Goal: Information Seeking & Learning: Learn about a topic

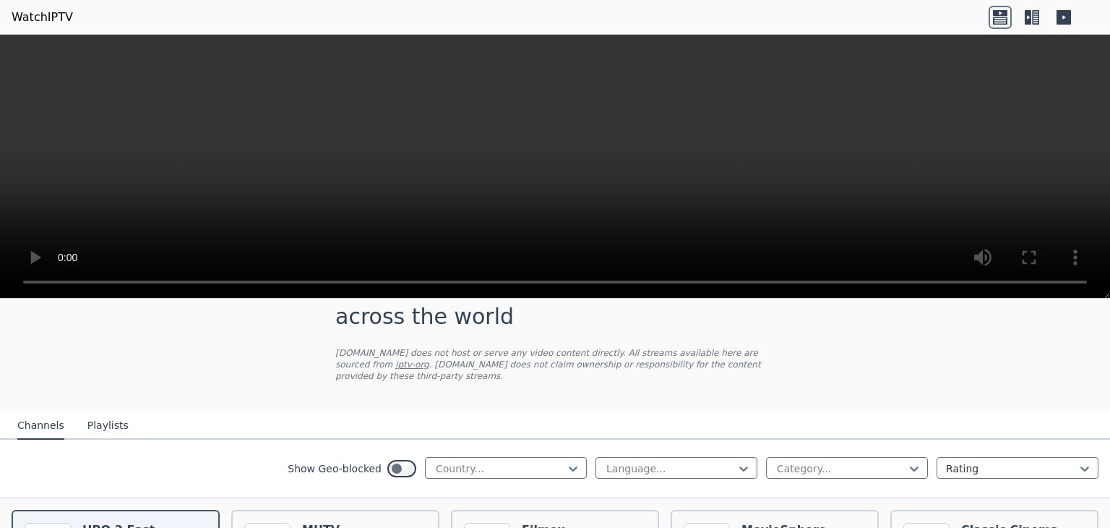
scroll to position [72, 0]
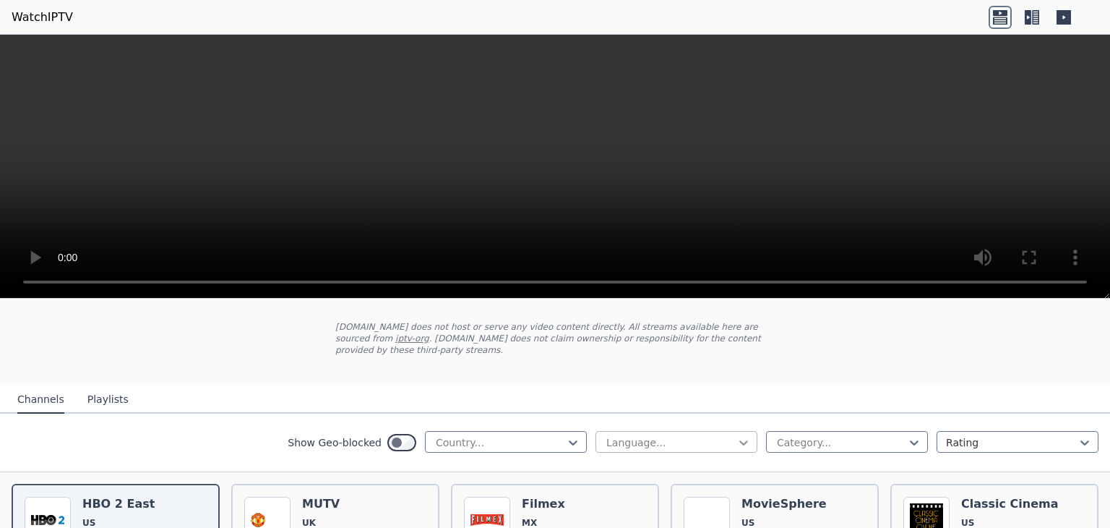
click at [739, 440] on icon at bounding box center [743, 442] width 9 height 5
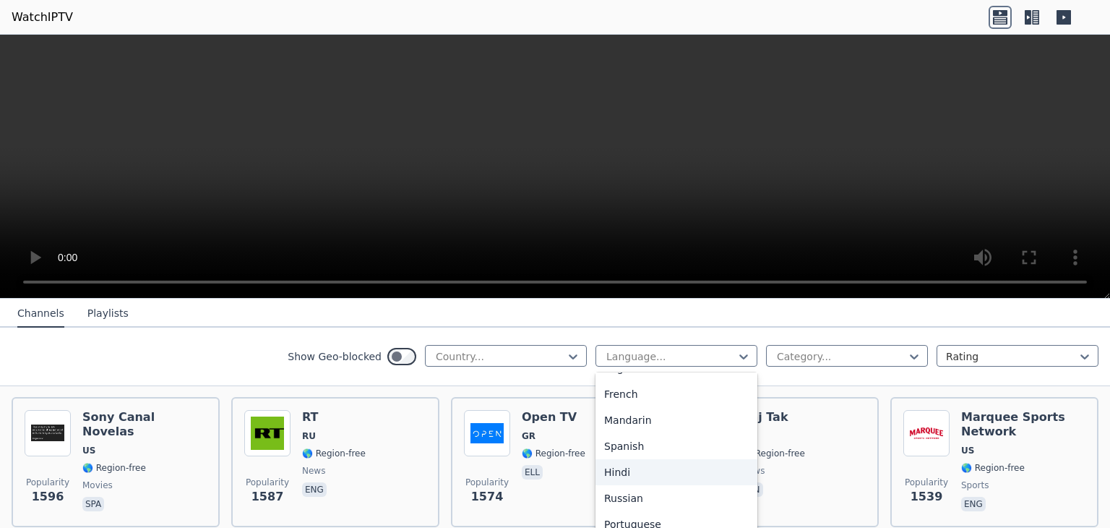
click at [664, 469] on div "Hindi" at bounding box center [677, 472] width 162 height 26
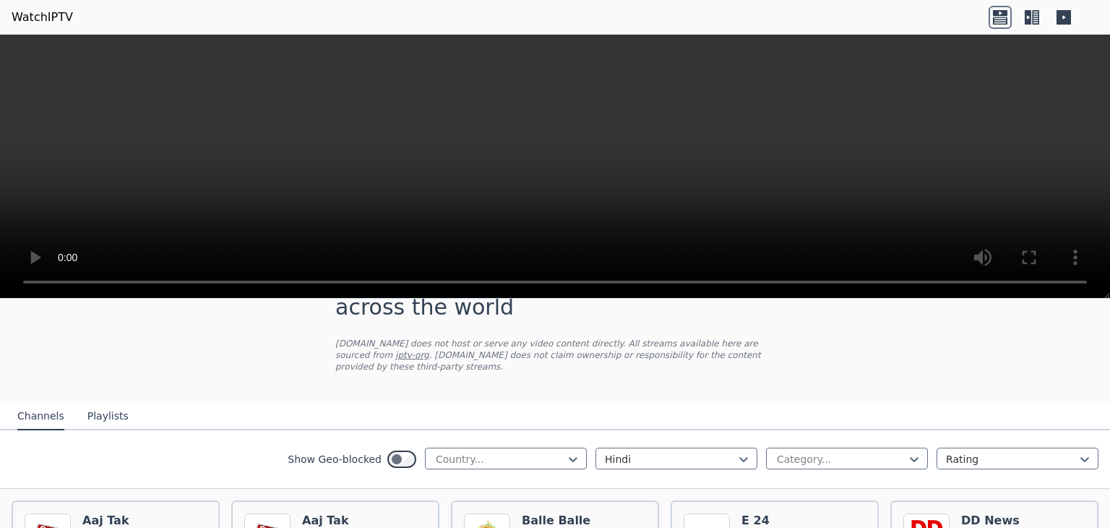
scroll to position [72, 0]
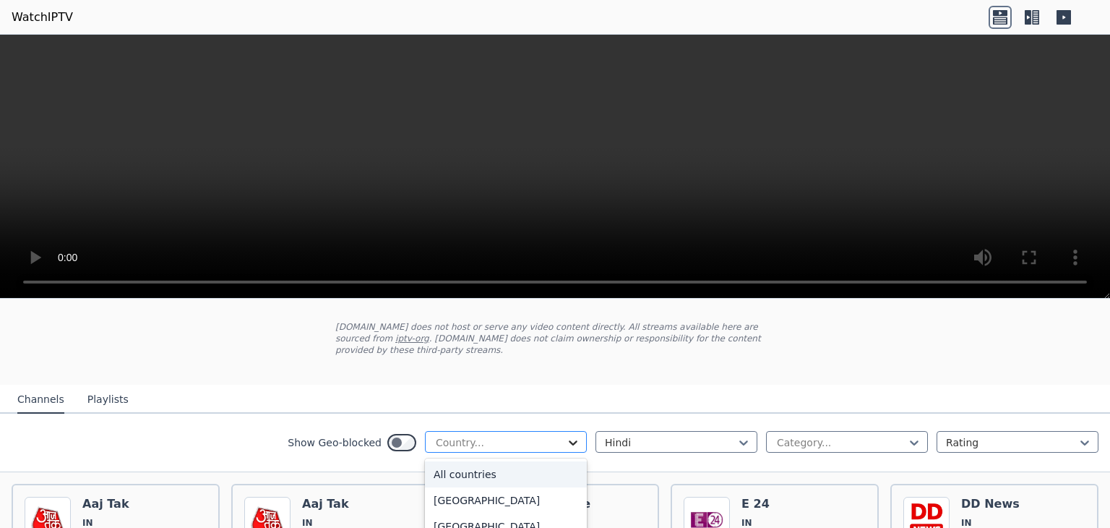
click at [566, 435] on icon at bounding box center [573, 442] width 14 height 14
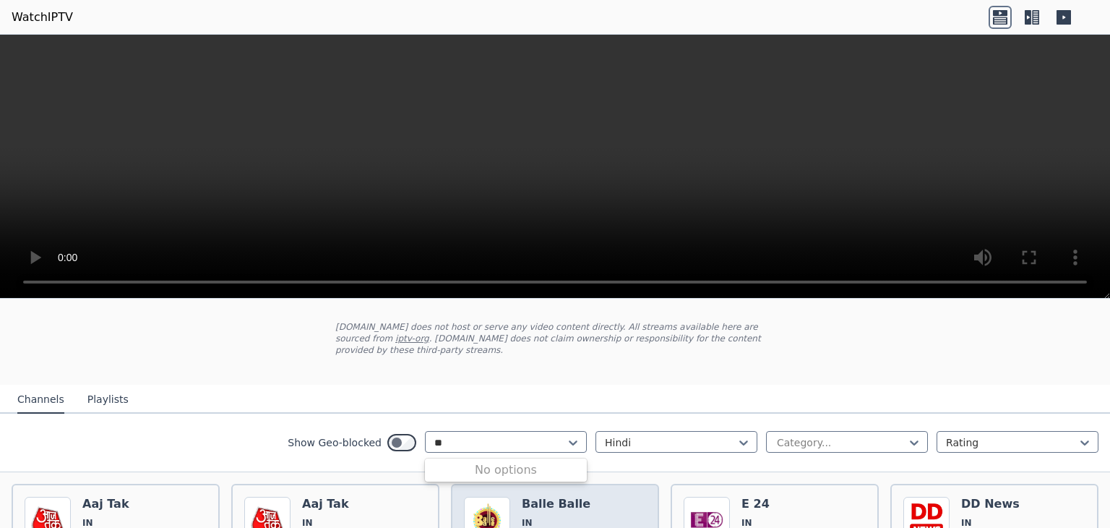
scroll to position [0, 0]
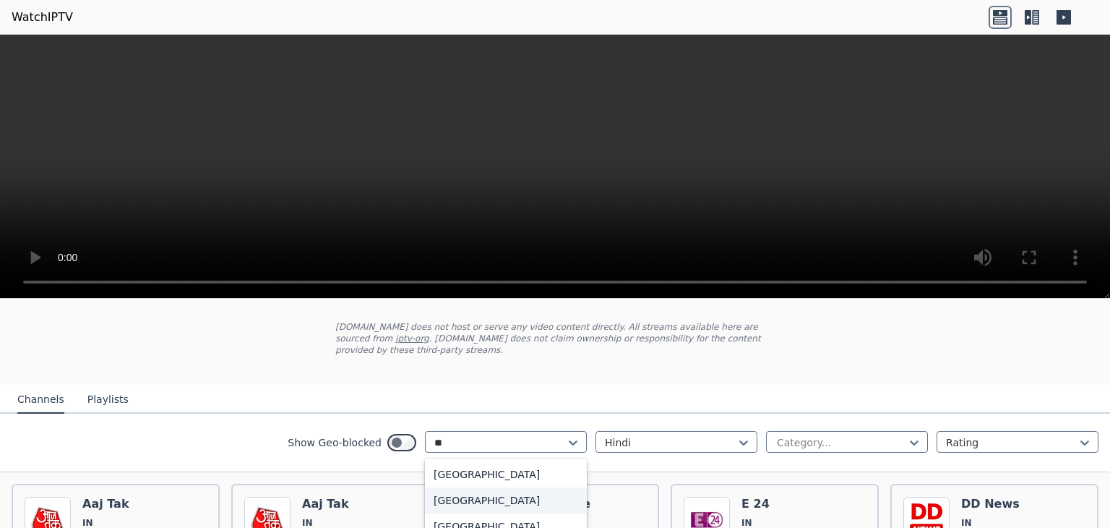
type input "***"
click at [439, 461] on div "[GEOGRAPHIC_DATA]" at bounding box center [506, 474] width 162 height 26
click at [235, 436] on div "Show Geo-blocked option India, selected. India Hindi Category... Rating" at bounding box center [555, 442] width 1110 height 59
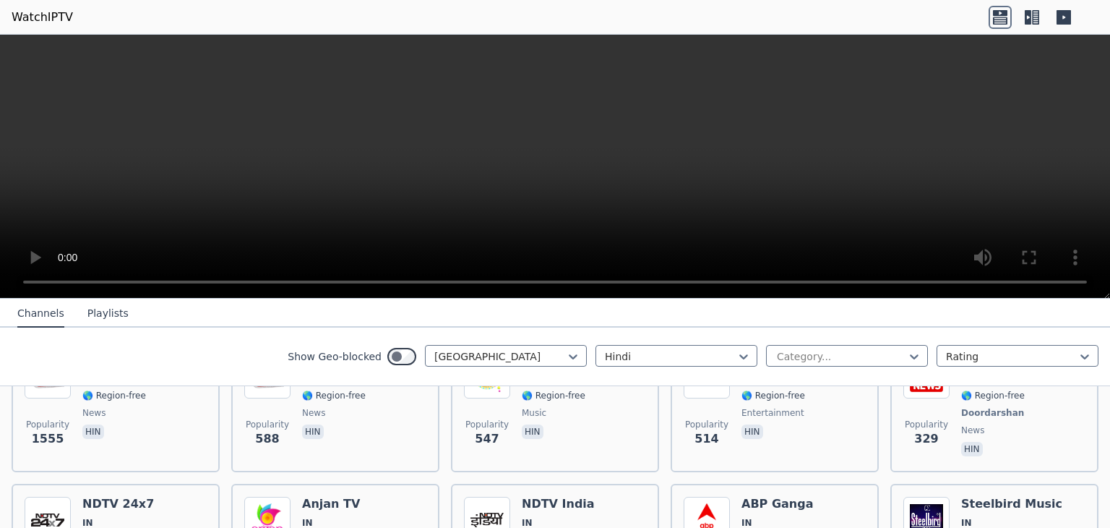
scroll to position [145, 0]
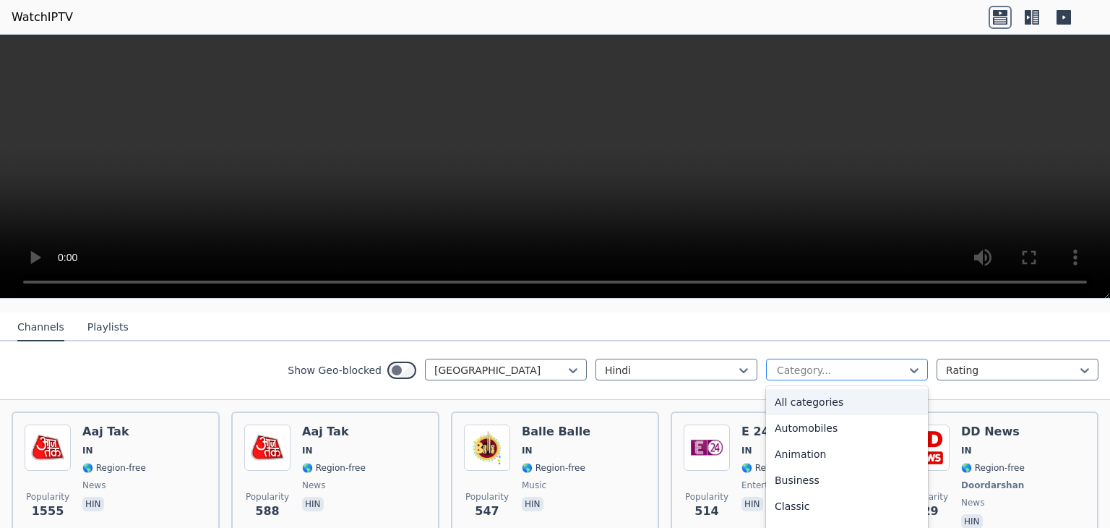
click at [911, 359] on div "Category..." at bounding box center [847, 370] width 162 height 22
click at [795, 490] on div "Movies" at bounding box center [847, 503] width 162 height 26
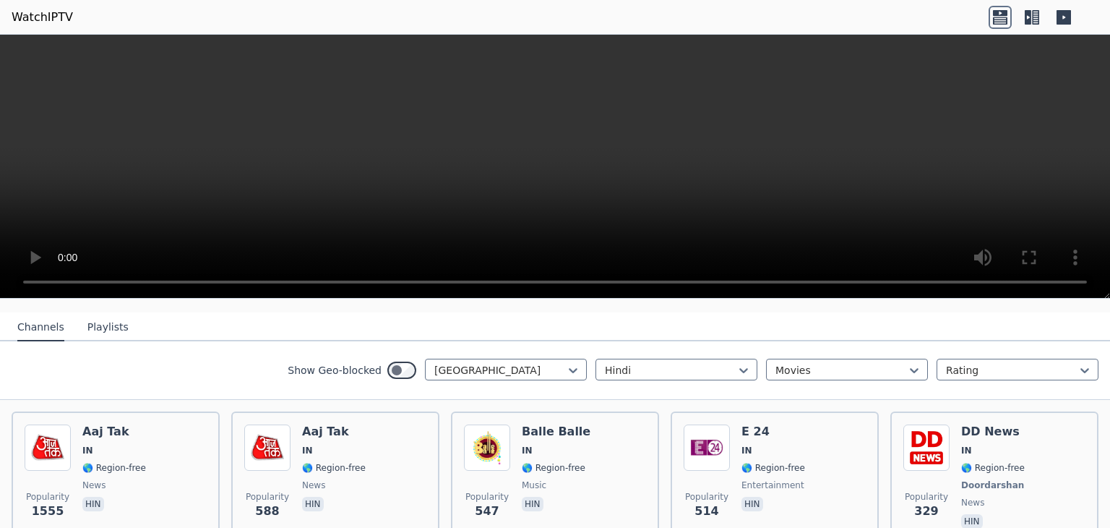
scroll to position [76, 0]
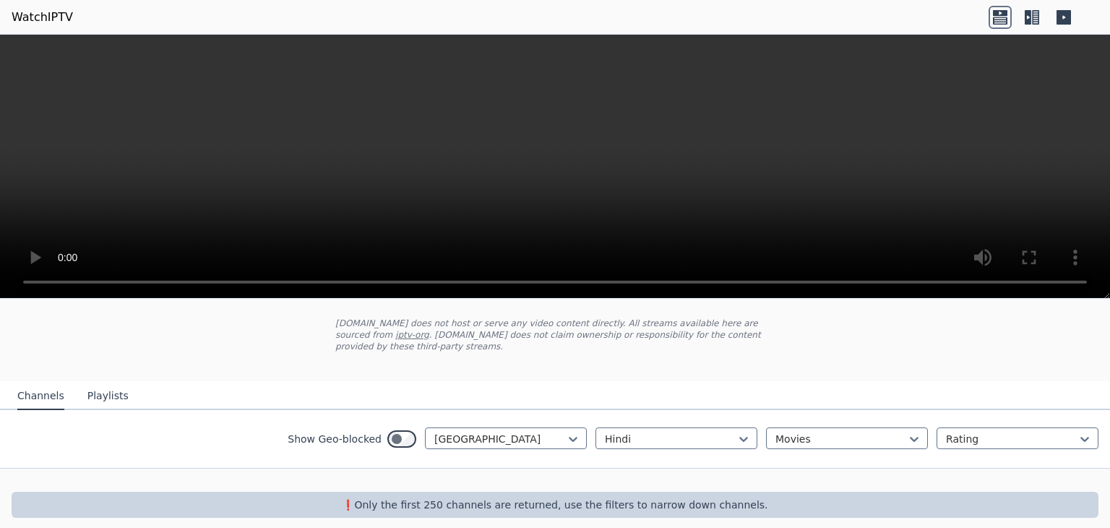
click at [919, 427] on div "Hindi option Movies, selected. Movies Rating" at bounding box center [847, 438] width 503 height 23
click at [907, 432] on icon at bounding box center [914, 439] width 14 height 14
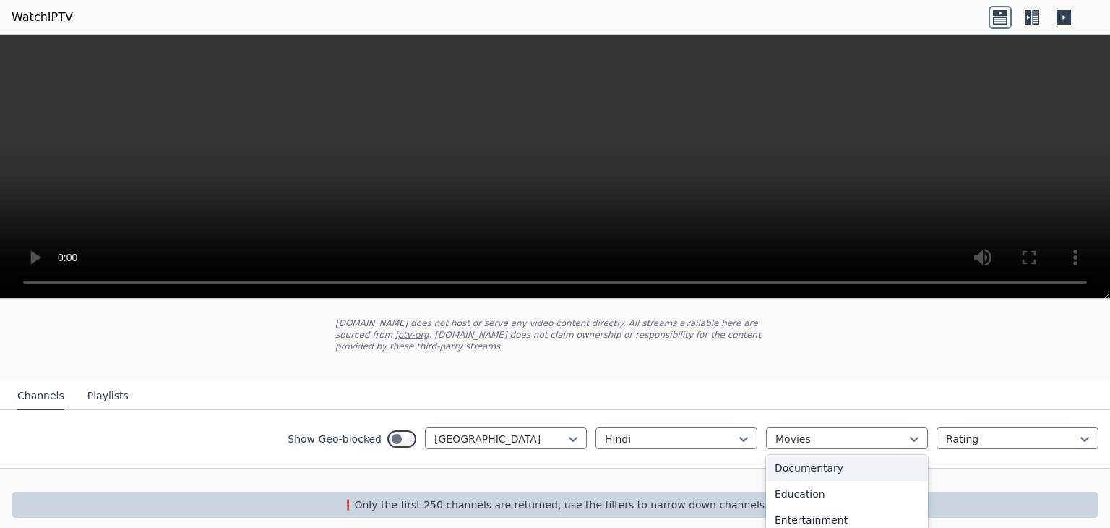
scroll to position [0, 0]
click at [836, 458] on div "All categories" at bounding box center [847, 471] width 162 height 26
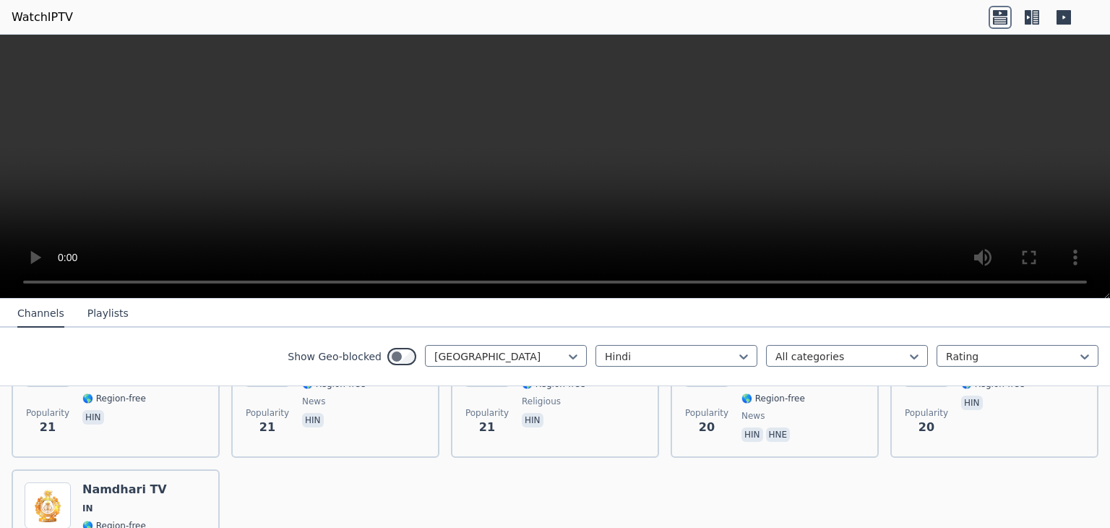
scroll to position [1490, 0]
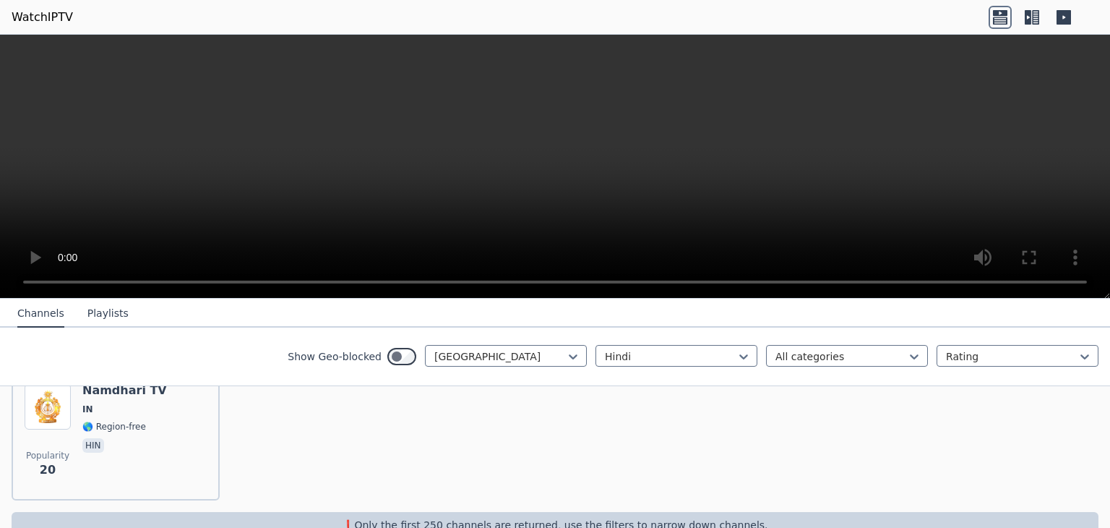
click at [416, 518] on p "❗️Only the first 250 channels are returned, use the filters to narrow down chan…" at bounding box center [555, 525] width 1076 height 14
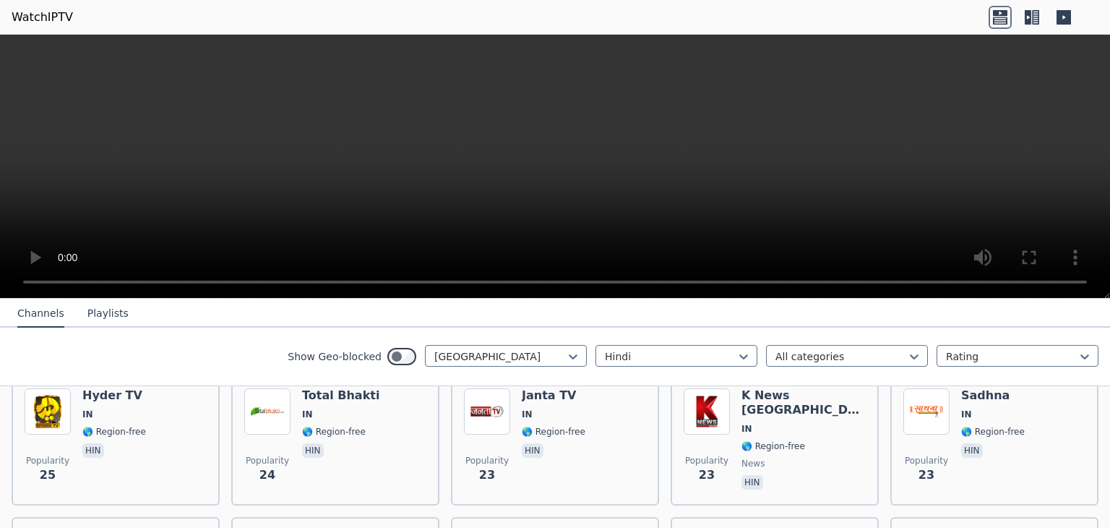
scroll to position [1201, 0]
click at [109, 317] on button "Playlists" at bounding box center [107, 313] width 41 height 27
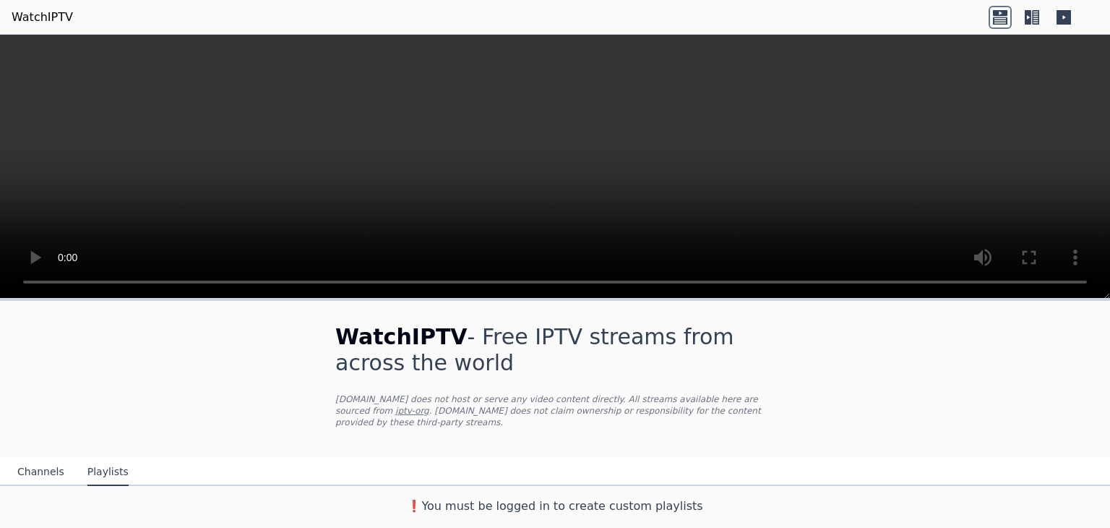
scroll to position [0, 0]
click at [22, 466] on button "Channels" at bounding box center [40, 471] width 47 height 27
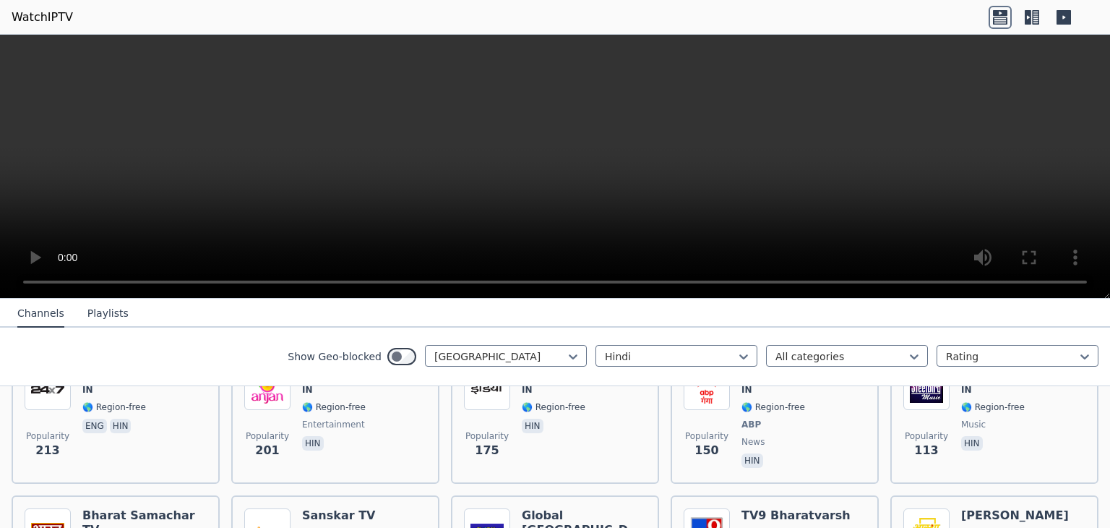
scroll to position [361, 0]
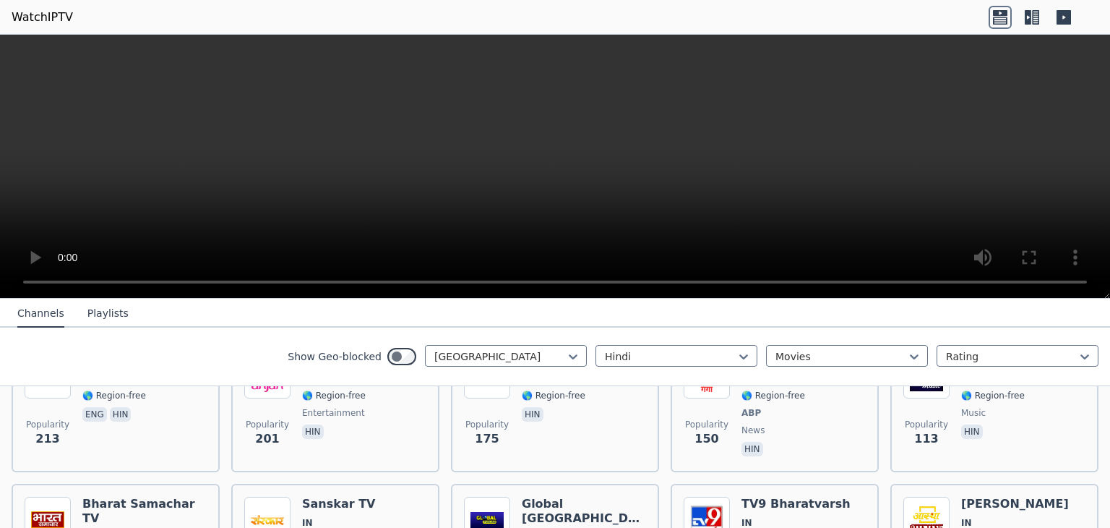
scroll to position [76, 0]
